Goal: Use online tool/utility: Utilize a website feature to perform a specific function

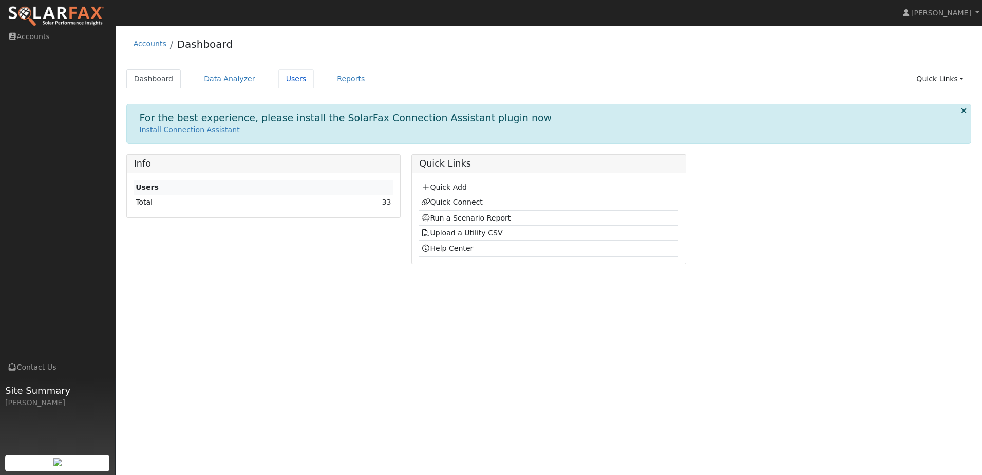
click at [279, 78] on link "Users" at bounding box center [296, 78] width 36 height 19
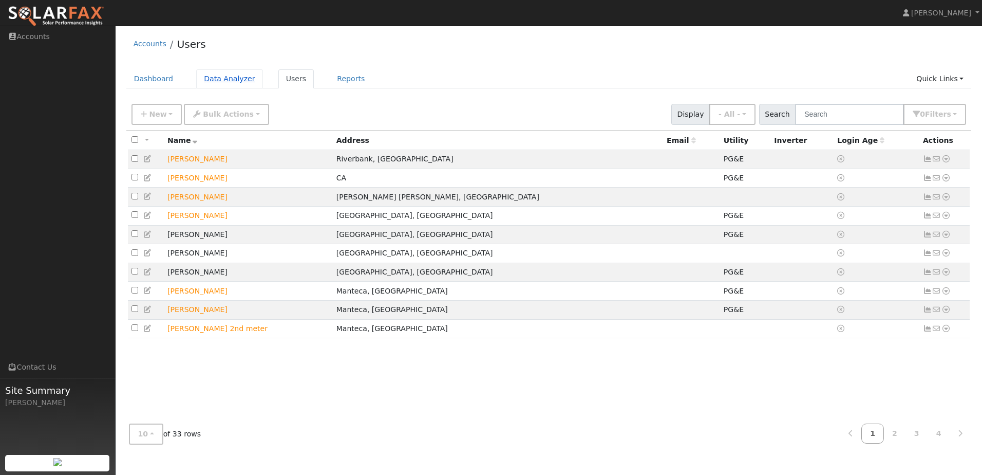
click at [226, 79] on link "Data Analyzer" at bounding box center [229, 78] width 67 height 19
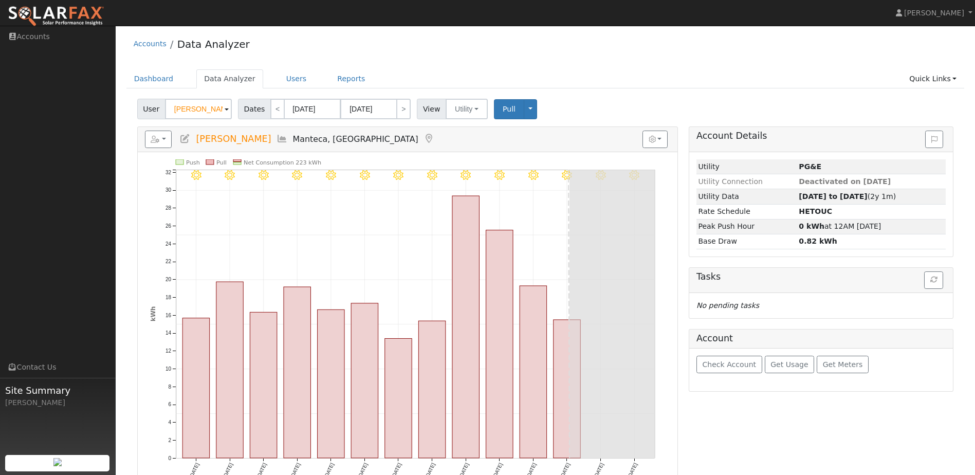
click at [206, 108] on input "[PERSON_NAME]" at bounding box center [198, 109] width 67 height 21
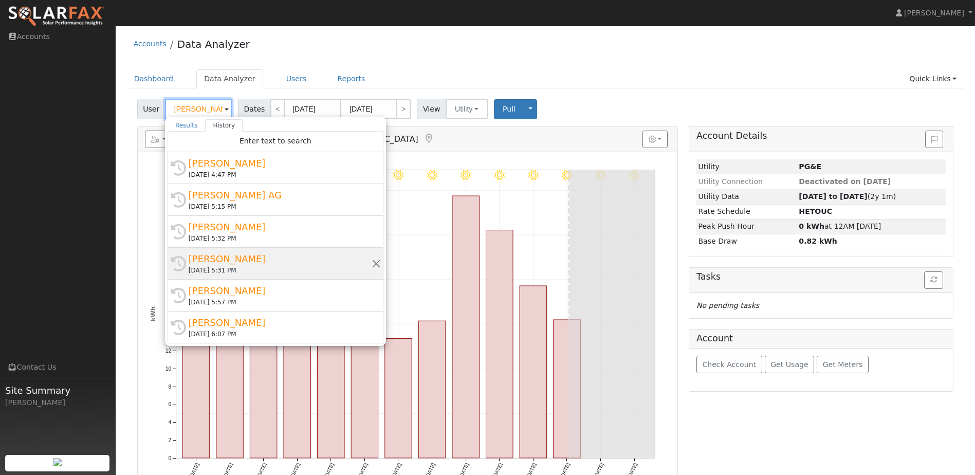
scroll to position [20, 0]
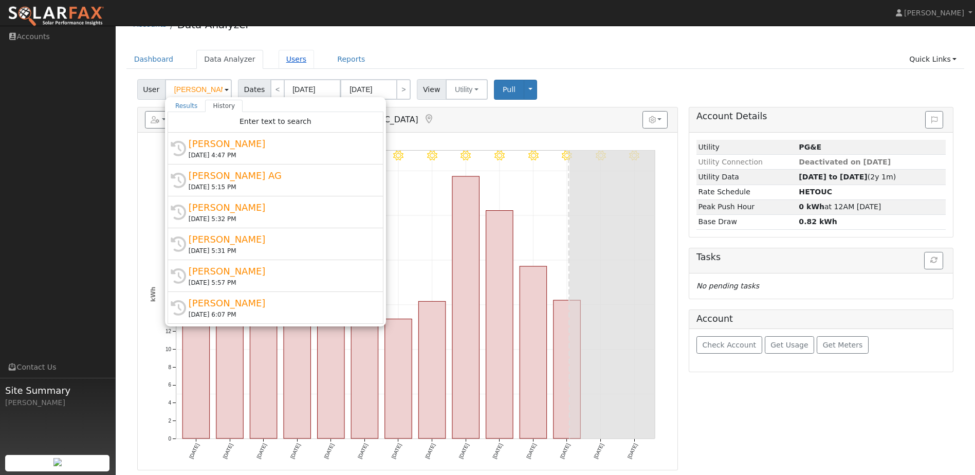
click at [284, 55] on link "Users" at bounding box center [296, 59] width 36 height 19
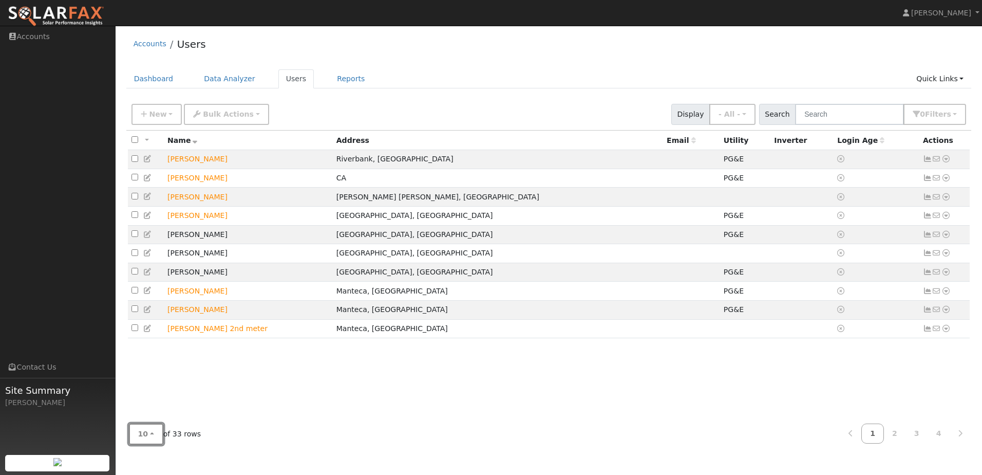
click at [150, 433] on button "10" at bounding box center [146, 433] width 34 height 21
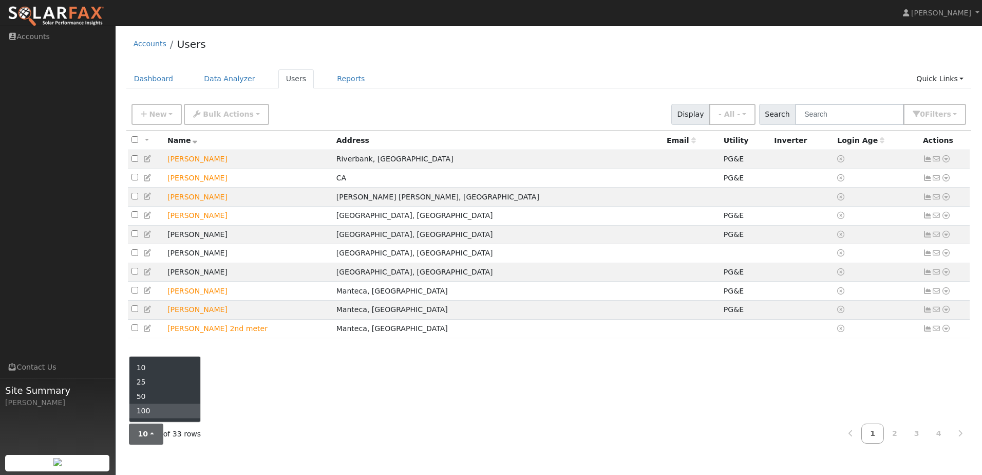
click at [152, 407] on link "100" at bounding box center [164, 410] width 71 height 14
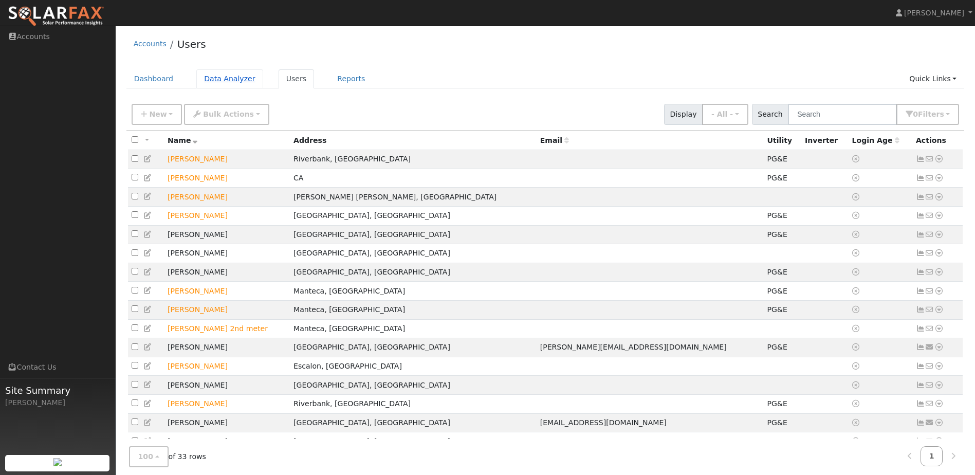
click at [219, 81] on link "Data Analyzer" at bounding box center [229, 78] width 67 height 19
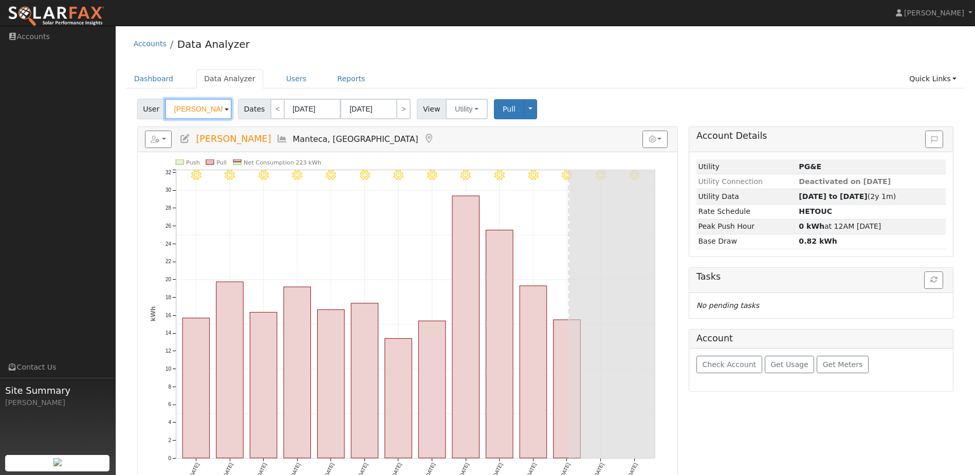
click at [213, 108] on input "[PERSON_NAME]" at bounding box center [198, 109] width 67 height 21
click at [213, 108] on img at bounding box center [219, 109] width 26 height 20
click at [213, 108] on input "[PERSON_NAME]" at bounding box center [198, 109] width 67 height 21
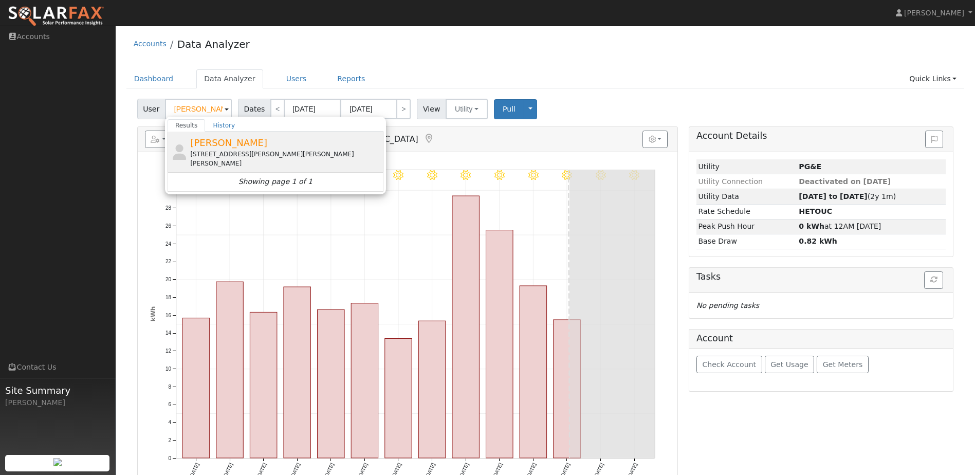
click at [223, 154] on div "[STREET_ADDRESS][PERSON_NAME][PERSON_NAME][PERSON_NAME]" at bounding box center [285, 159] width 191 height 18
type input "[PERSON_NAME]"
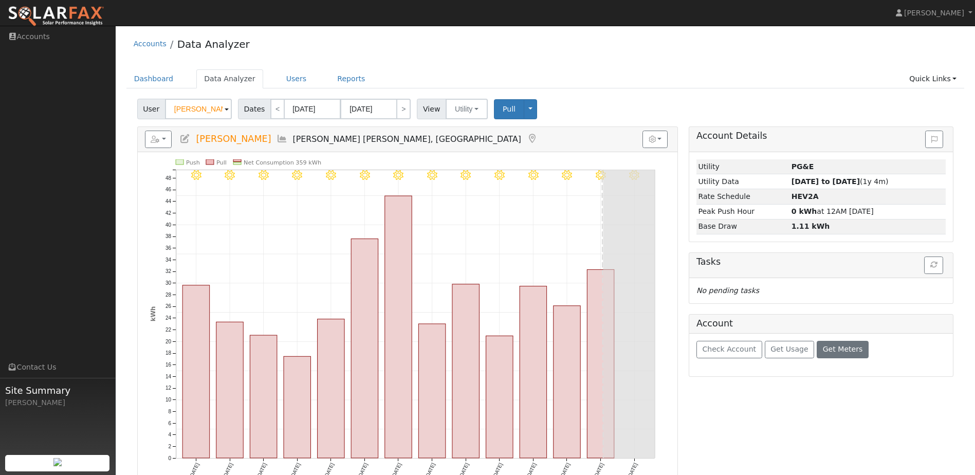
scroll to position [20, 0]
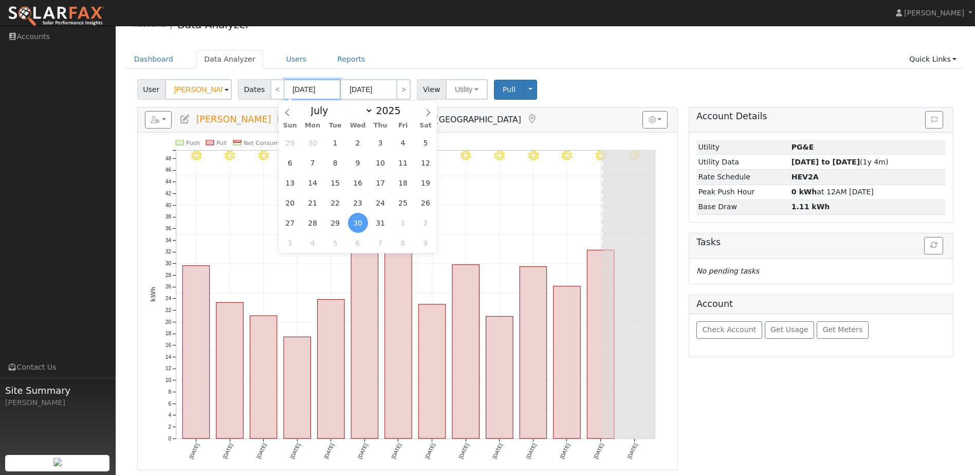
click at [317, 90] on input "[DATE]" at bounding box center [312, 89] width 57 height 21
click at [390, 114] on input "2025" at bounding box center [391, 110] width 37 height 11
click at [403, 114] on span at bounding box center [406, 113] width 7 height 6
type input "2024"
click at [313, 142] on span "1" at bounding box center [313, 143] width 20 height 20
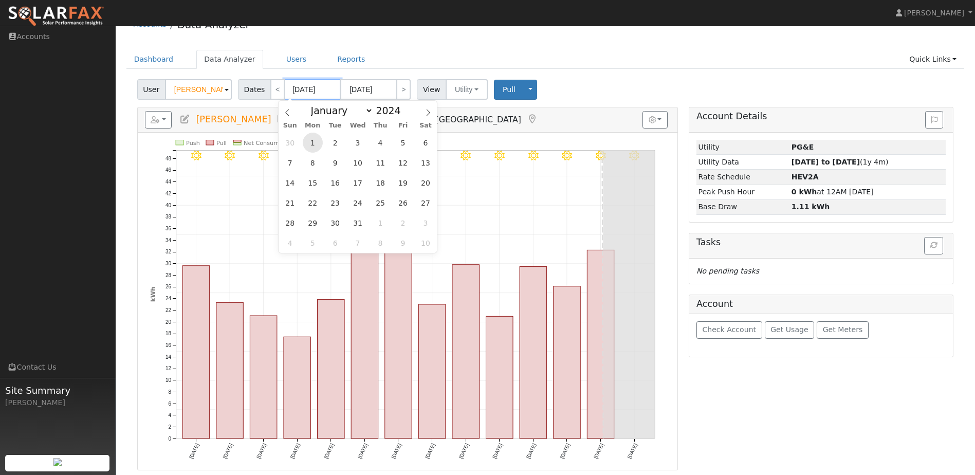
type input "[DATE]"
type input "07/31/2024"
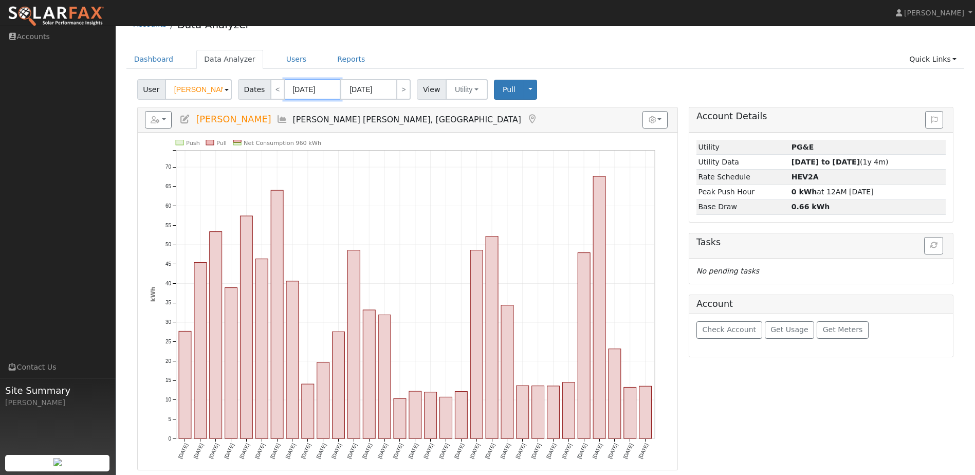
scroll to position [0, 0]
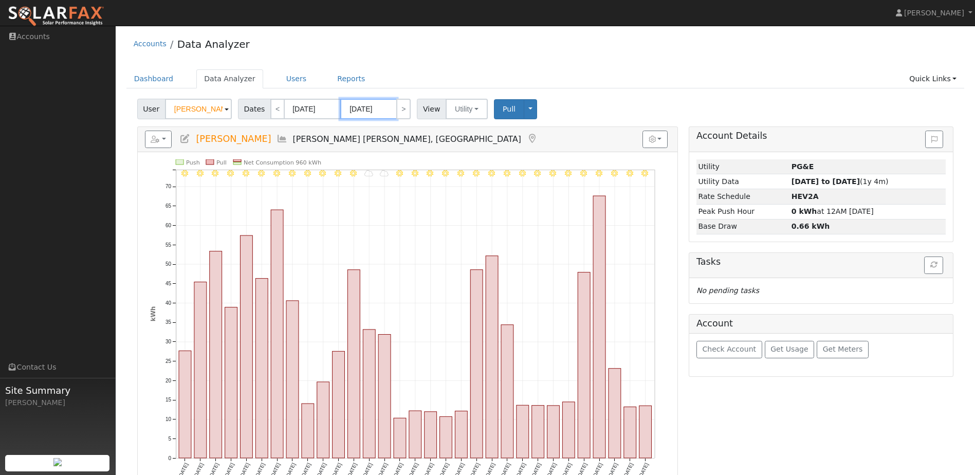
click at [376, 108] on input "07/31/2024" at bounding box center [368, 109] width 57 height 21
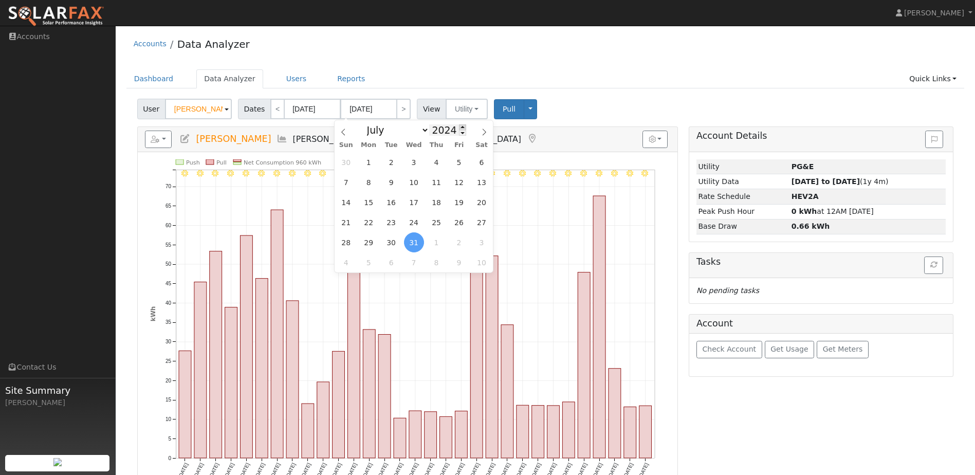
click at [459, 127] on span at bounding box center [462, 127] width 7 height 6
type input "2025"
click at [393, 155] on span "1" at bounding box center [391, 162] width 20 height 20
type input "07/01/2025"
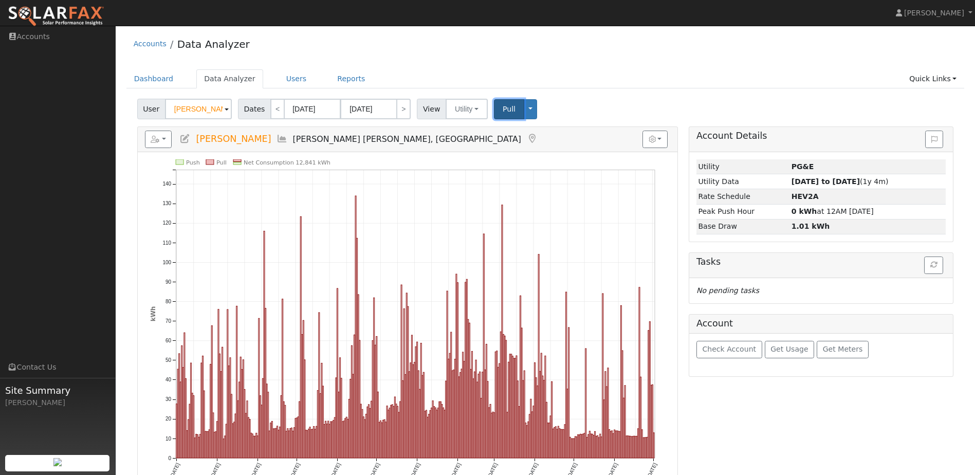
click at [505, 112] on span "Pull" at bounding box center [508, 109] width 13 height 8
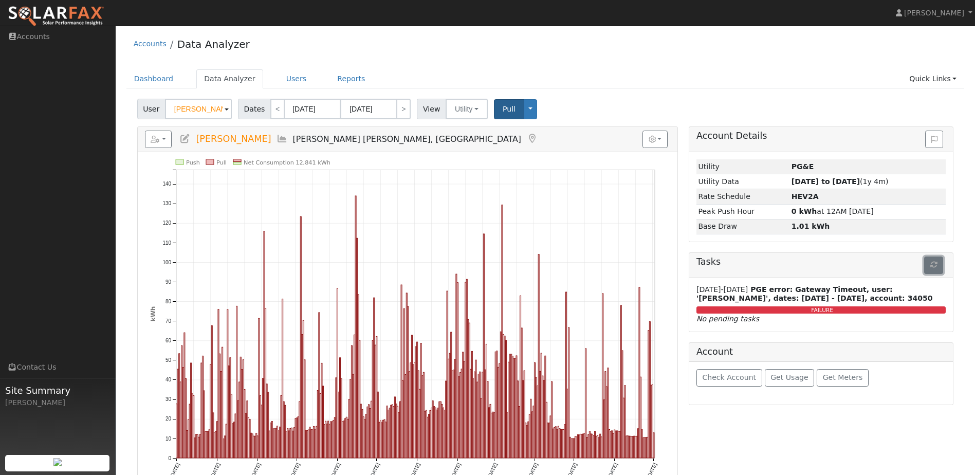
click at [931, 265] on icon "button" at bounding box center [933, 264] width 7 height 7
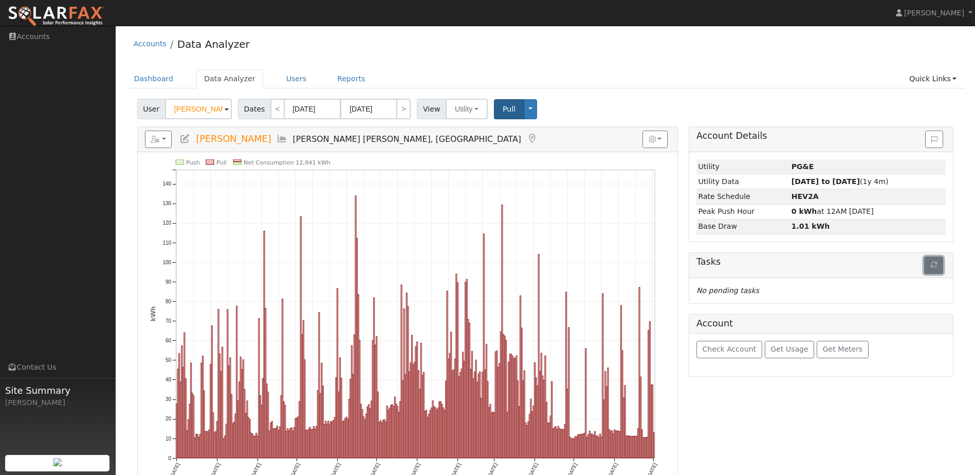
click at [930, 264] on icon "button" at bounding box center [933, 264] width 7 height 7
click at [502, 113] on span "Pull" at bounding box center [508, 109] width 13 height 8
click at [329, 81] on link "Reports" at bounding box center [350, 78] width 43 height 19
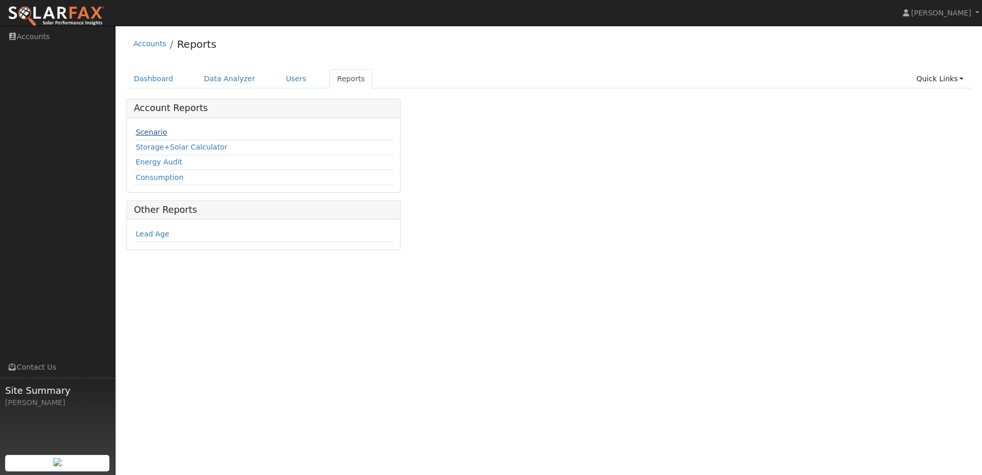
click at [154, 131] on link "Scenario" at bounding box center [151, 132] width 31 height 8
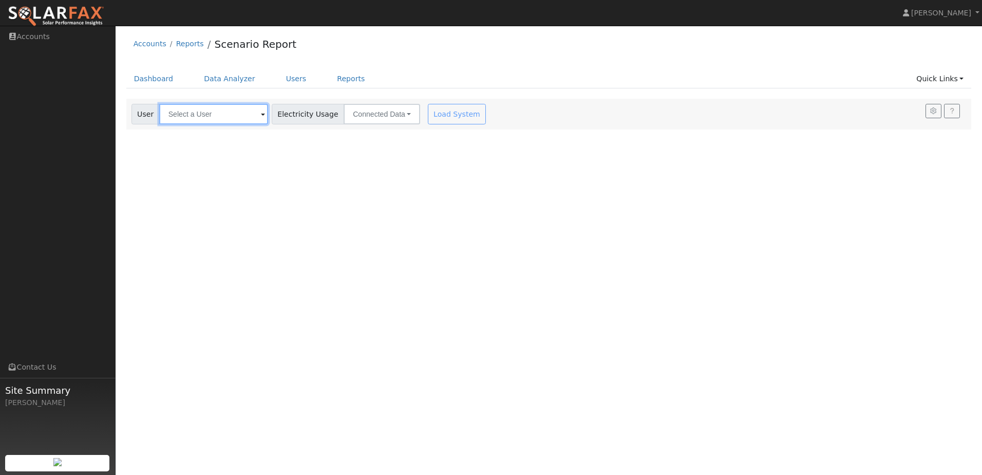
click at [202, 114] on input "text" at bounding box center [213, 114] width 109 height 21
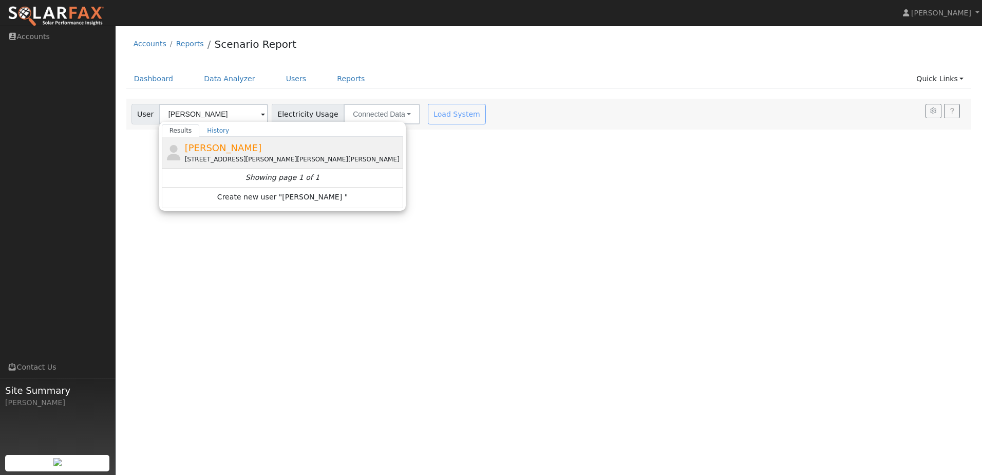
click at [217, 149] on span "[PERSON_NAME]" at bounding box center [223, 147] width 77 height 11
type input "[PERSON_NAME]"
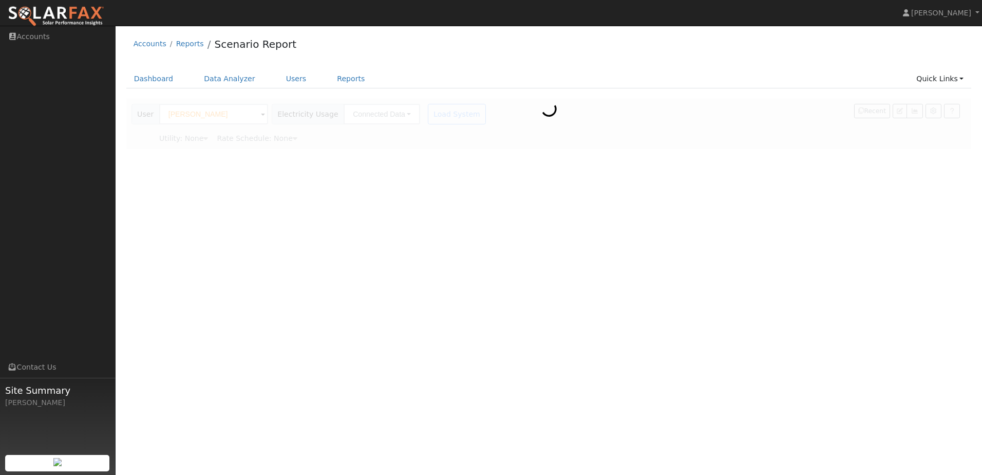
type input "Pacific Gas & Electric"
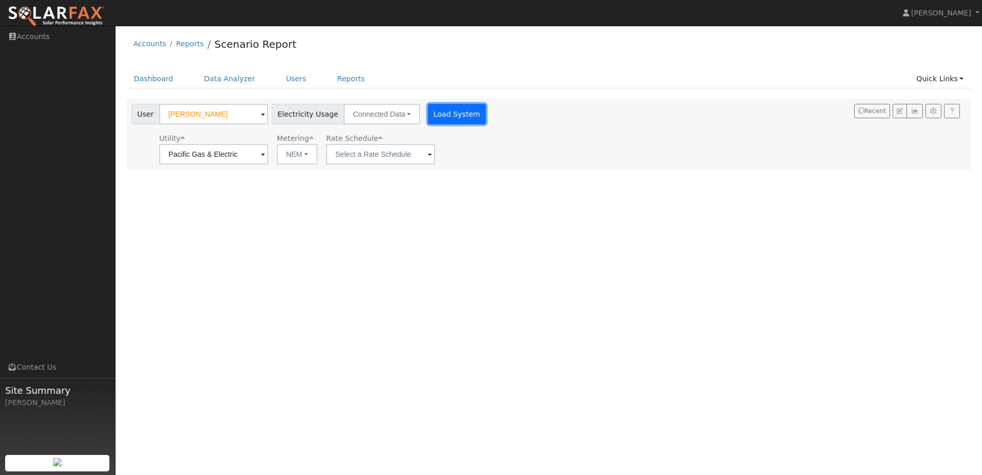
drag, startPoint x: 422, startPoint y: 117, endPoint x: 423, endPoint y: 107, distance: 9.4
click at [428, 112] on button "Load System" at bounding box center [457, 114] width 59 height 21
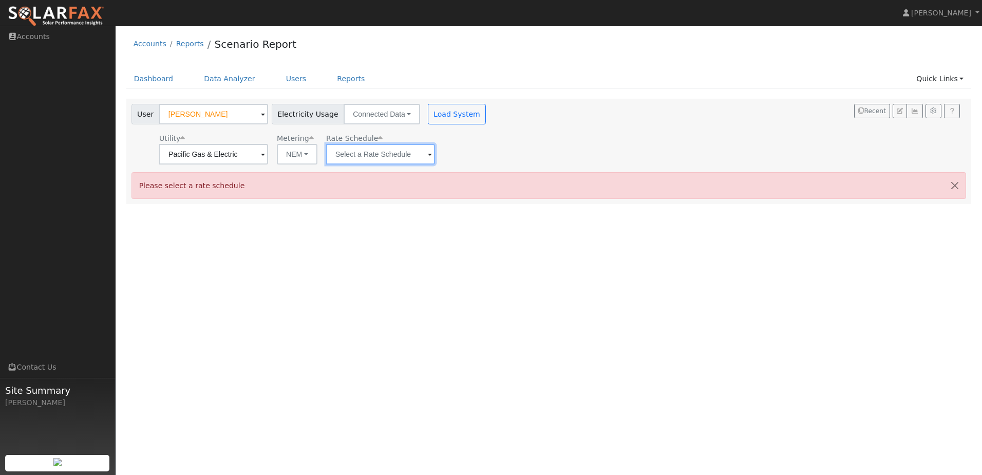
click at [268, 151] on input "text" at bounding box center [213, 154] width 109 height 21
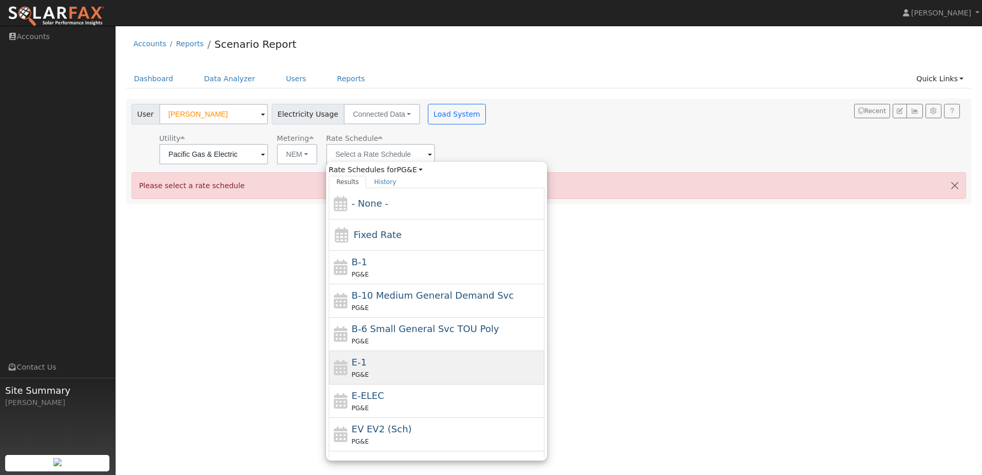
click at [387, 361] on div "E-1 PG&E" at bounding box center [447, 367] width 191 height 25
type input "E-1"
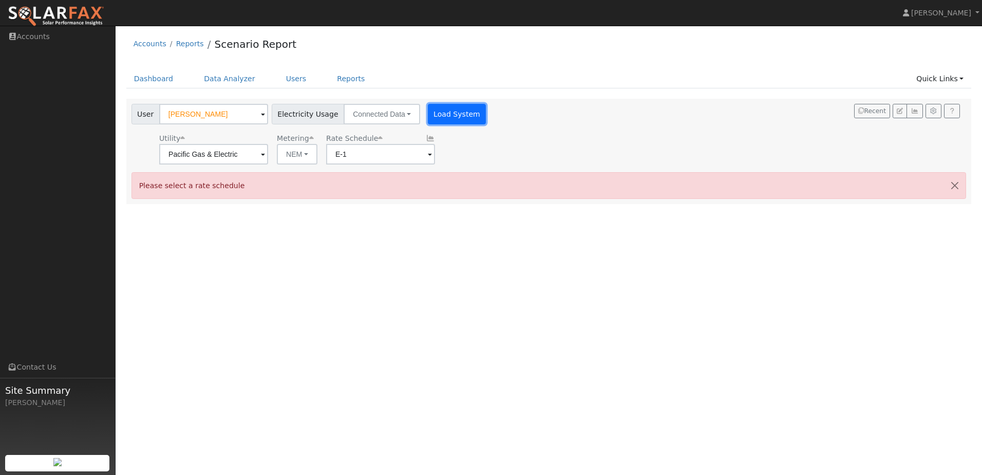
click at [428, 110] on button "Load System" at bounding box center [457, 114] width 59 height 21
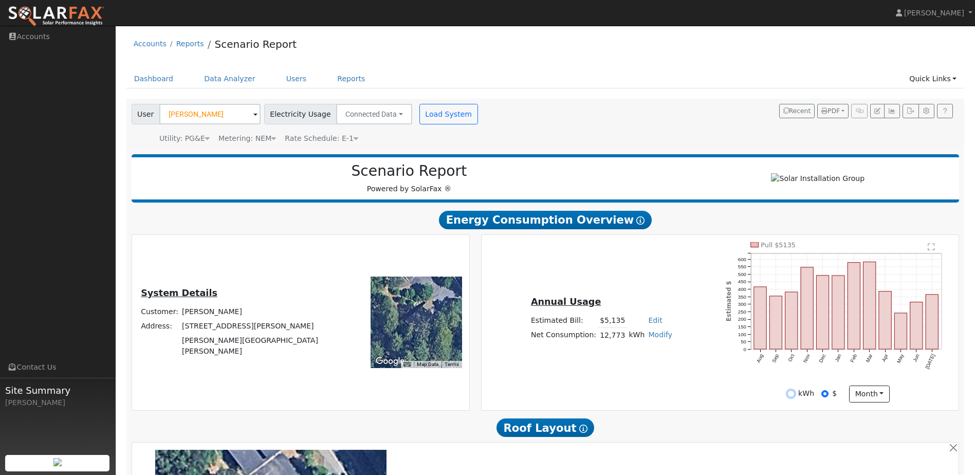
click at [793, 397] on input "kWh" at bounding box center [790, 393] width 7 height 7
radio input "true"
radio input "false"
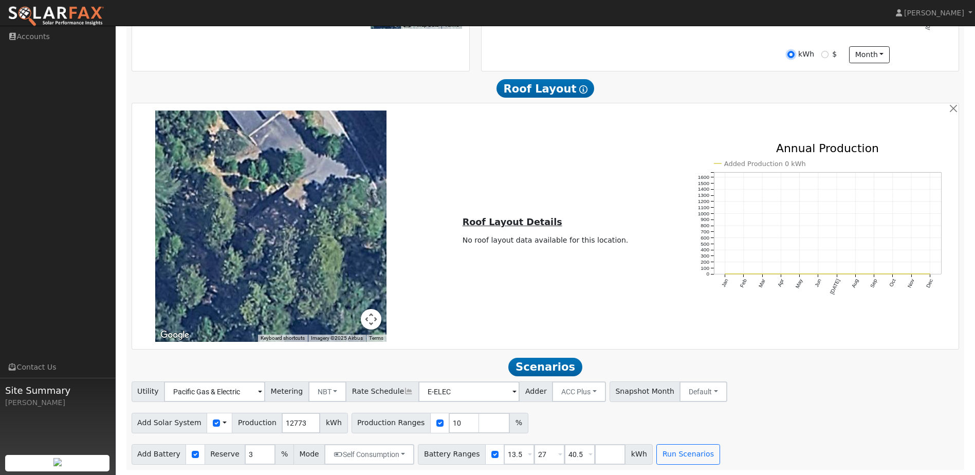
scroll to position [36, 0]
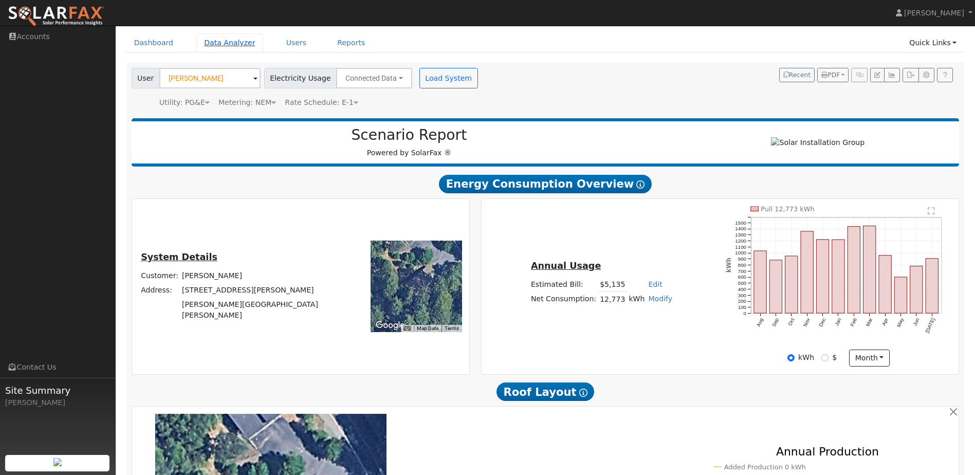
click at [217, 42] on link "Data Analyzer" at bounding box center [229, 42] width 67 height 19
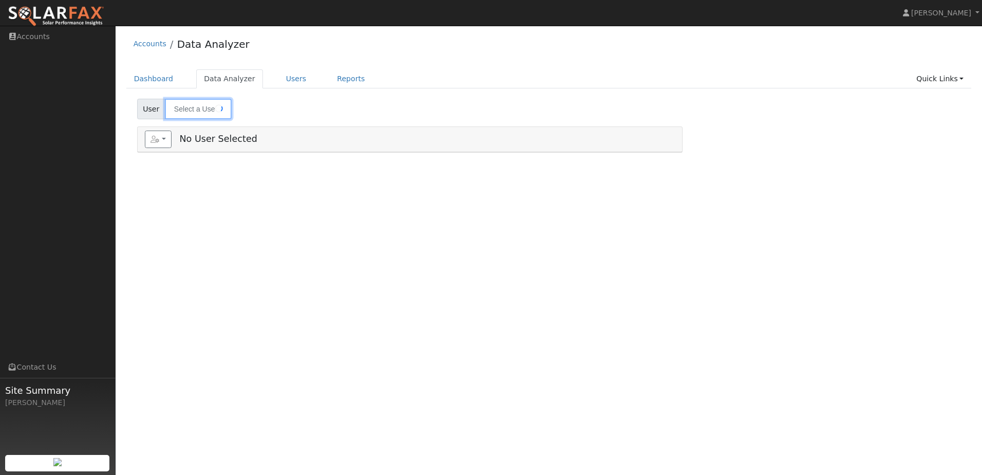
type input "[PERSON_NAME]"
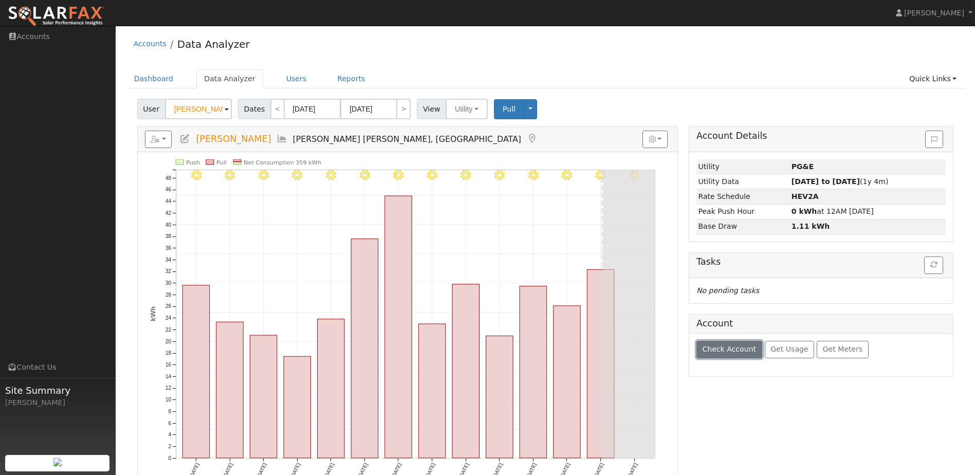
click at [721, 352] on span "Check Account" at bounding box center [729, 349] width 54 height 8
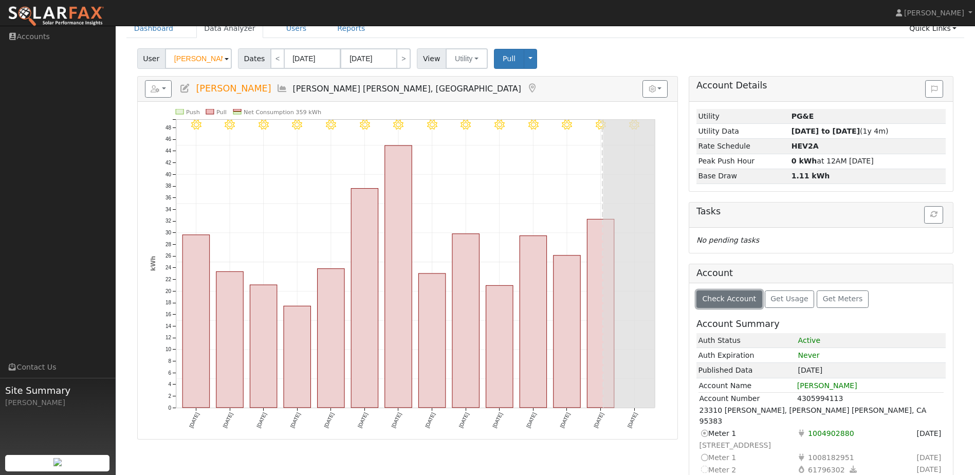
scroll to position [64, 0]
